Goal: Information Seeking & Learning: Learn about a topic

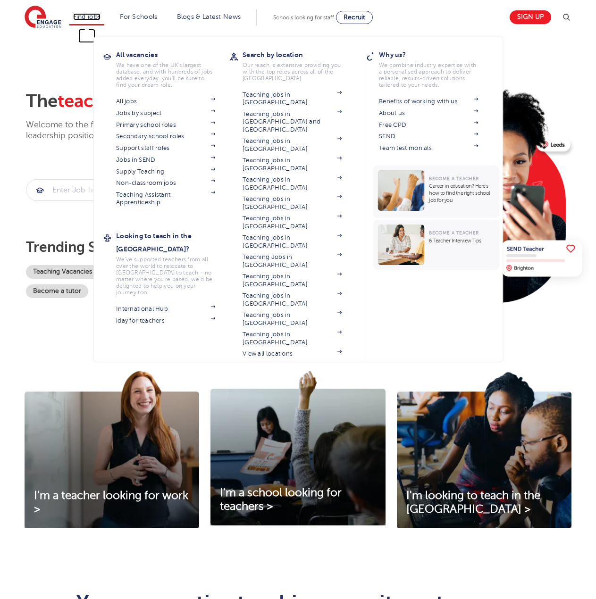
click at [92, 18] on link "Find jobs" at bounding box center [87, 16] width 28 height 7
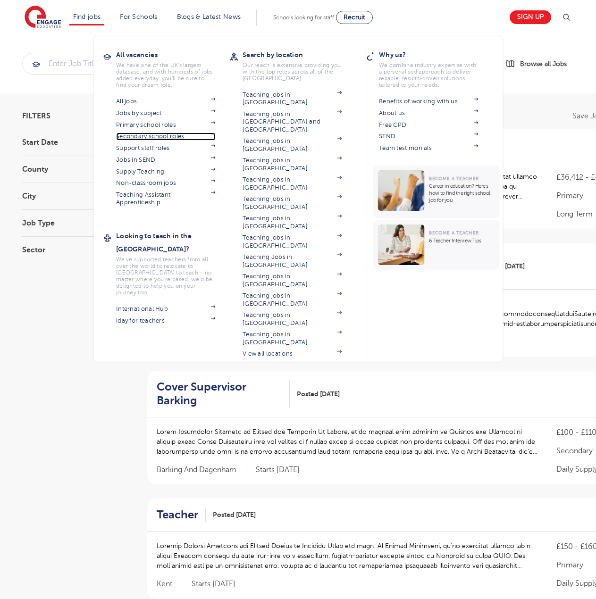
click at [151, 135] on link "Secondary school roles" at bounding box center [165, 137] width 99 height 8
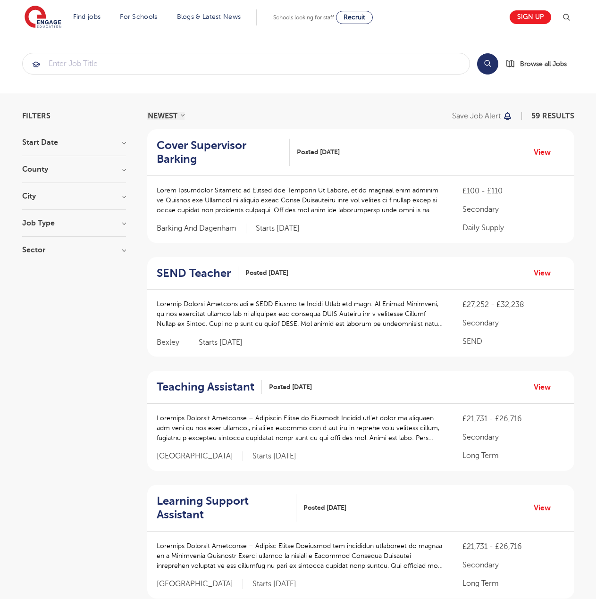
click at [125, 224] on h3 "Job Type" at bounding box center [74, 223] width 104 height 8
click at [122, 170] on h3 "County" at bounding box center [74, 170] width 104 height 8
click at [26, 225] on div "East Sussex 4" at bounding box center [74, 232] width 104 height 15
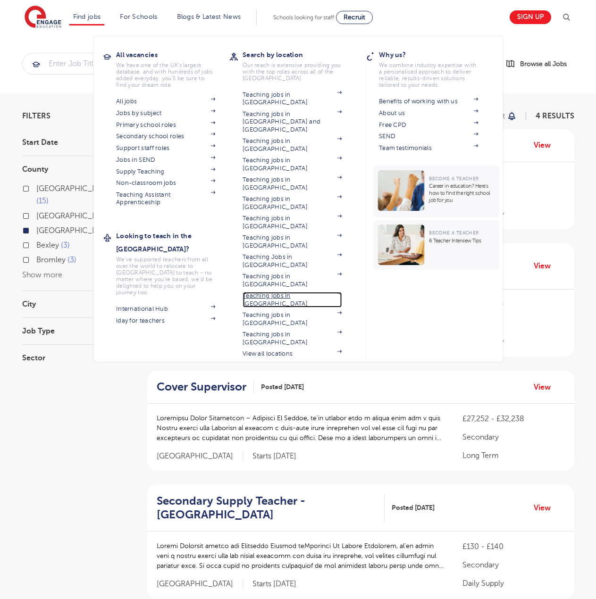
click at [288, 292] on link "Teaching jobs in [GEOGRAPHIC_DATA]" at bounding box center [291, 300] width 99 height 16
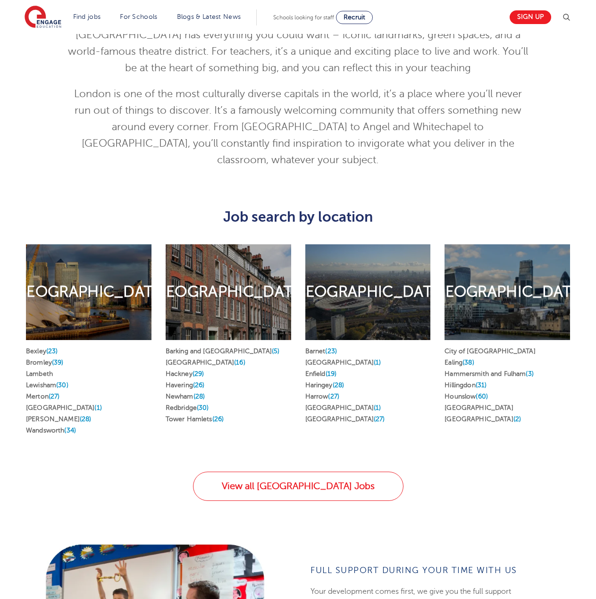
scroll to position [377, 0]
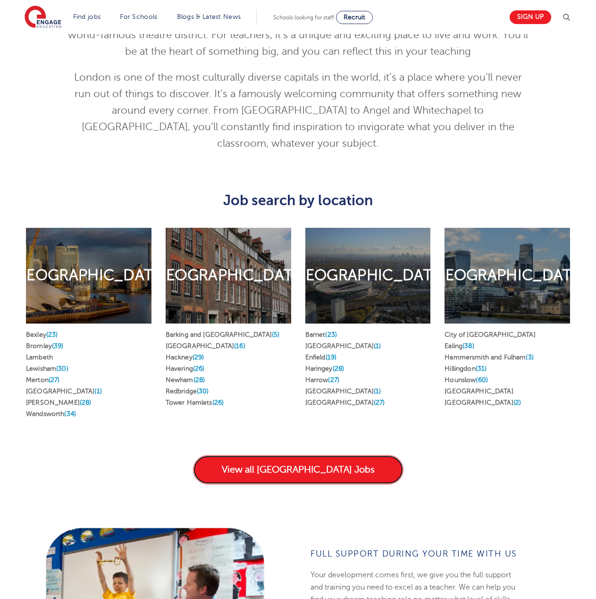
click at [303, 455] on link "View all London Jobs" at bounding box center [298, 469] width 210 height 29
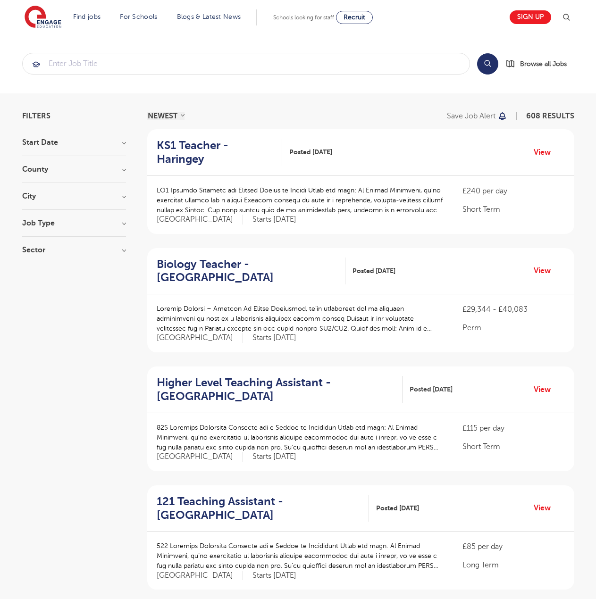
click at [125, 248] on h3 "Sector" at bounding box center [74, 250] width 104 height 8
click at [123, 223] on h3 "Job Type" at bounding box center [74, 223] width 104 height 8
click at [109, 64] on input "search" at bounding box center [246, 63] width 447 height 21
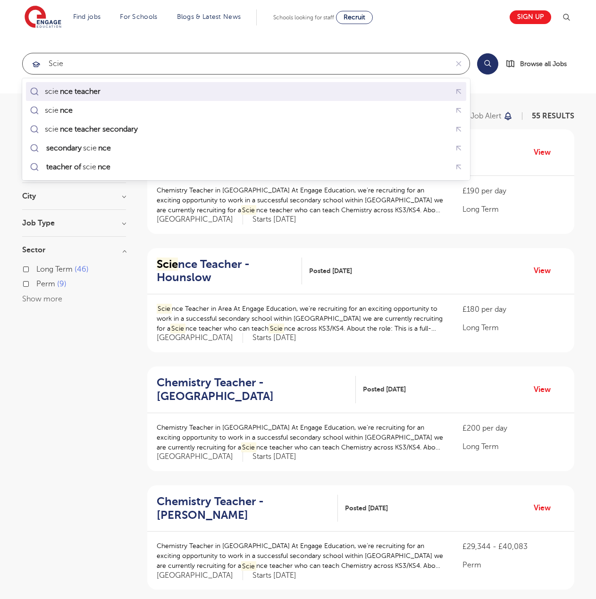
click at [89, 92] on mark "nce teacher" at bounding box center [79, 91] width 43 height 11
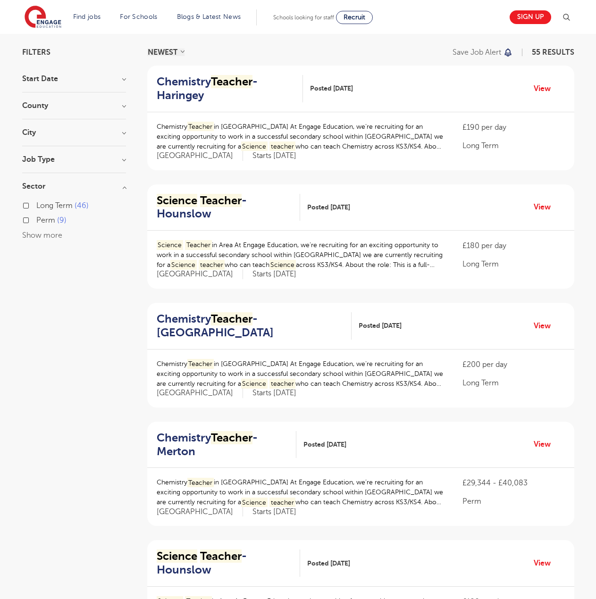
scroll to position [47, 0]
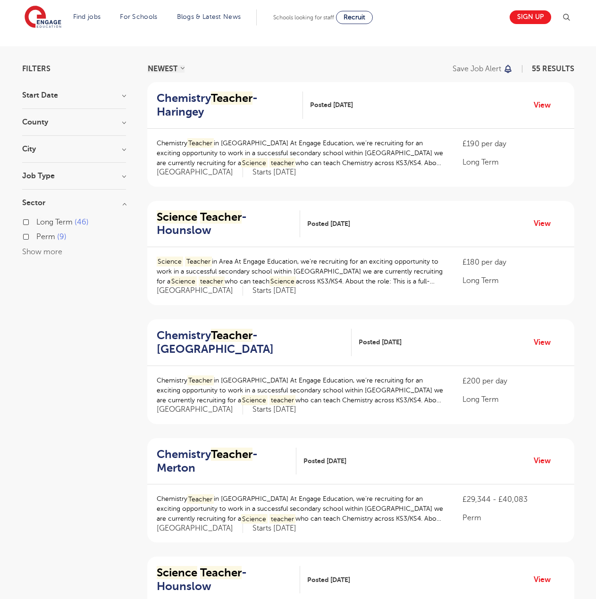
type input "science teacher"
